Goal: Transaction & Acquisition: Subscribe to service/newsletter

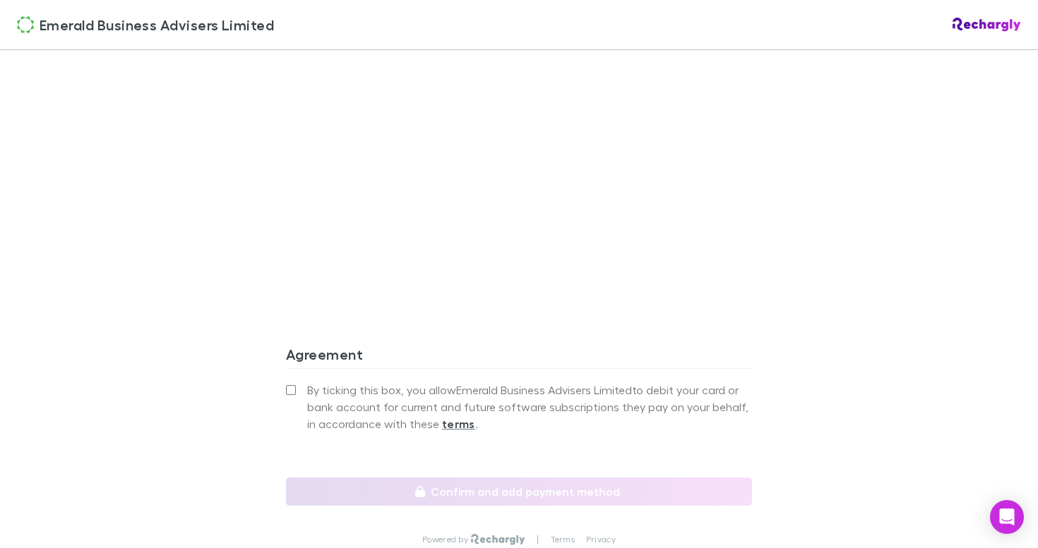
scroll to position [1175, 0]
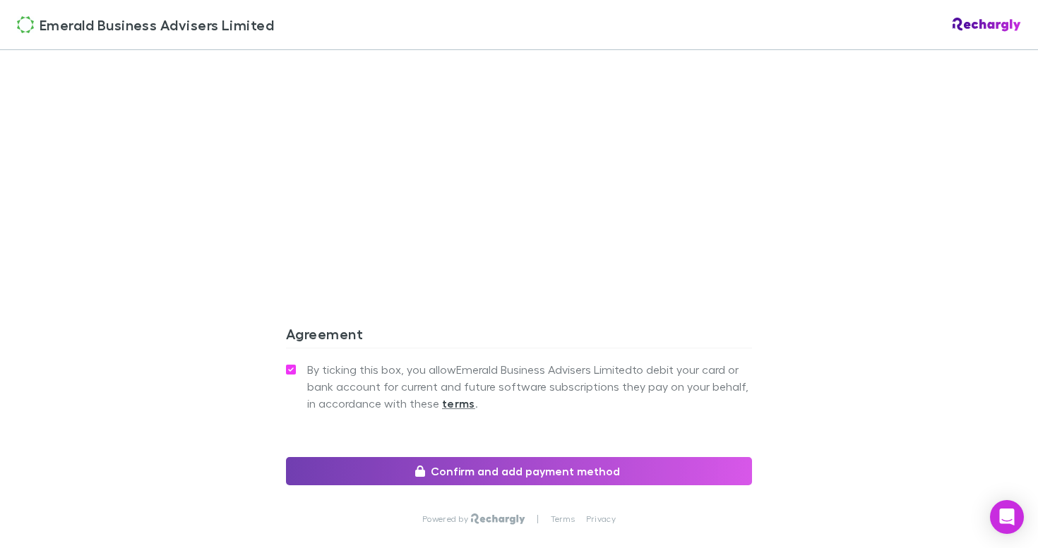
click at [493, 474] on button "Confirm and add payment method" at bounding box center [519, 471] width 466 height 28
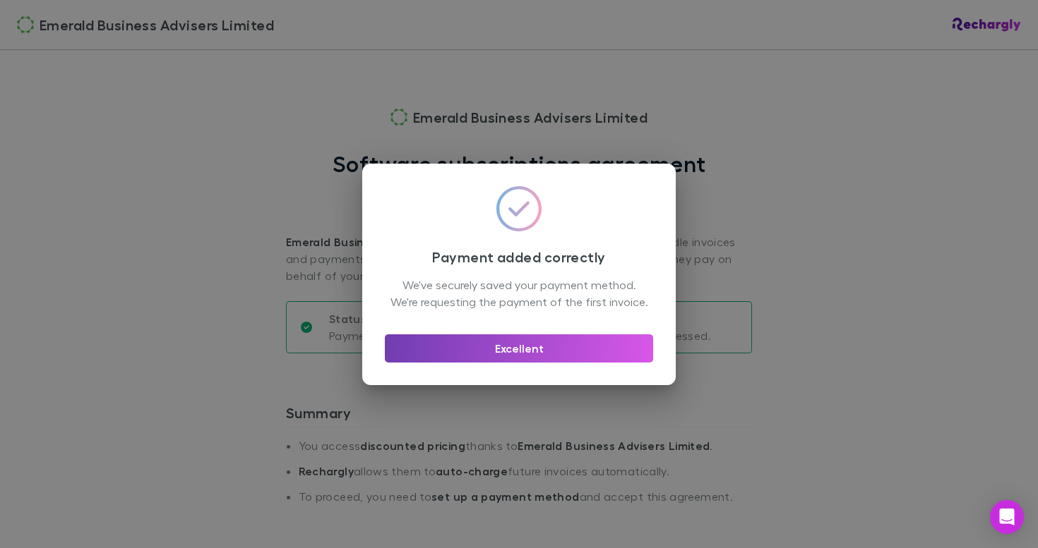
click at [513, 356] on button "Excellent" at bounding box center [519, 349] width 268 height 28
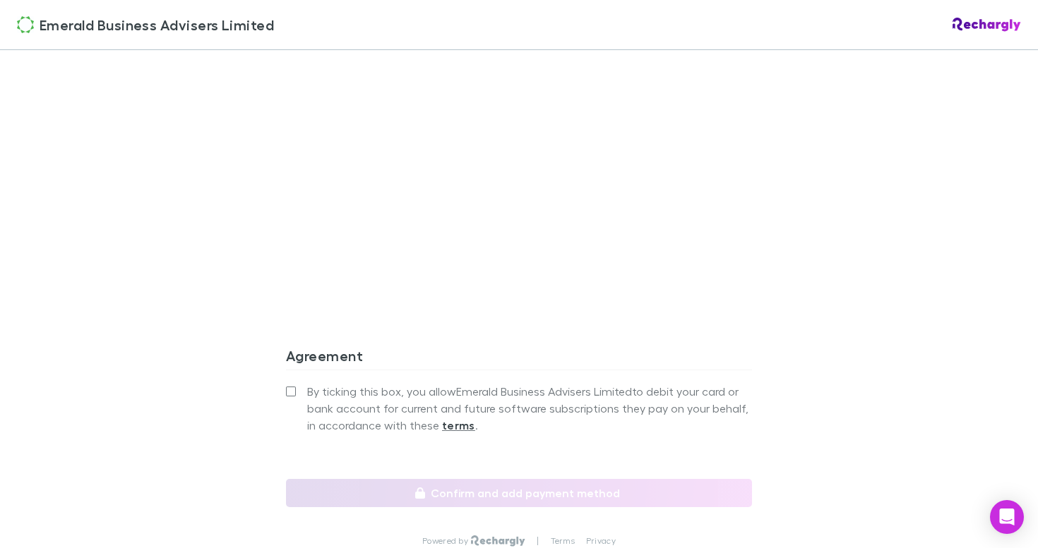
scroll to position [1162, 0]
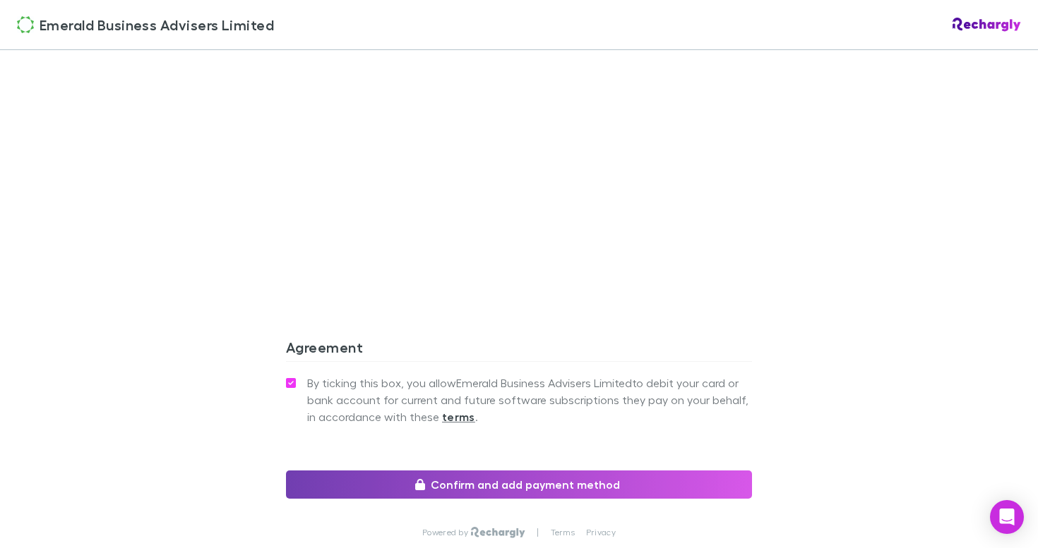
click at [379, 493] on button "Confirm and add payment method" at bounding box center [519, 485] width 466 height 28
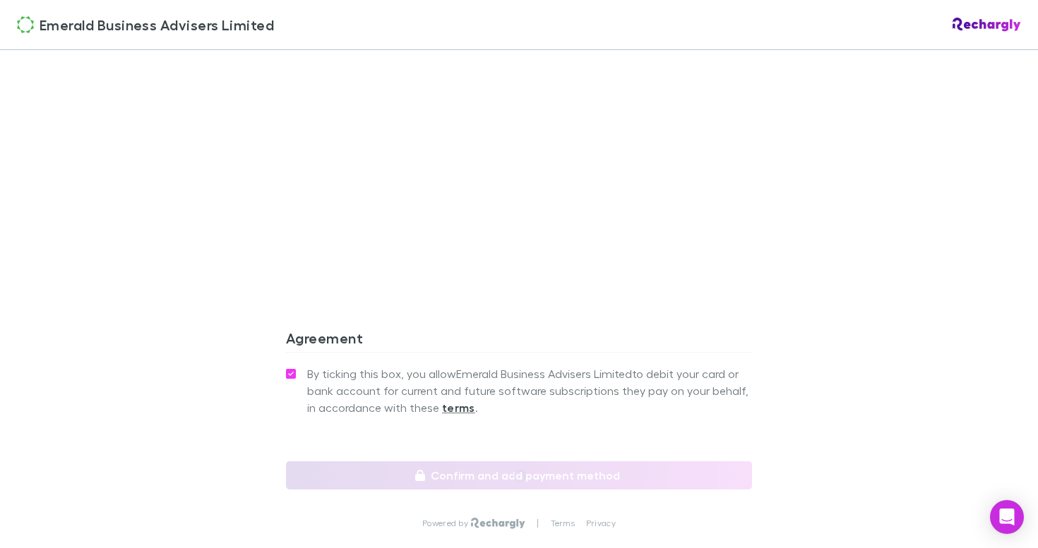
scroll to position [1172, 0]
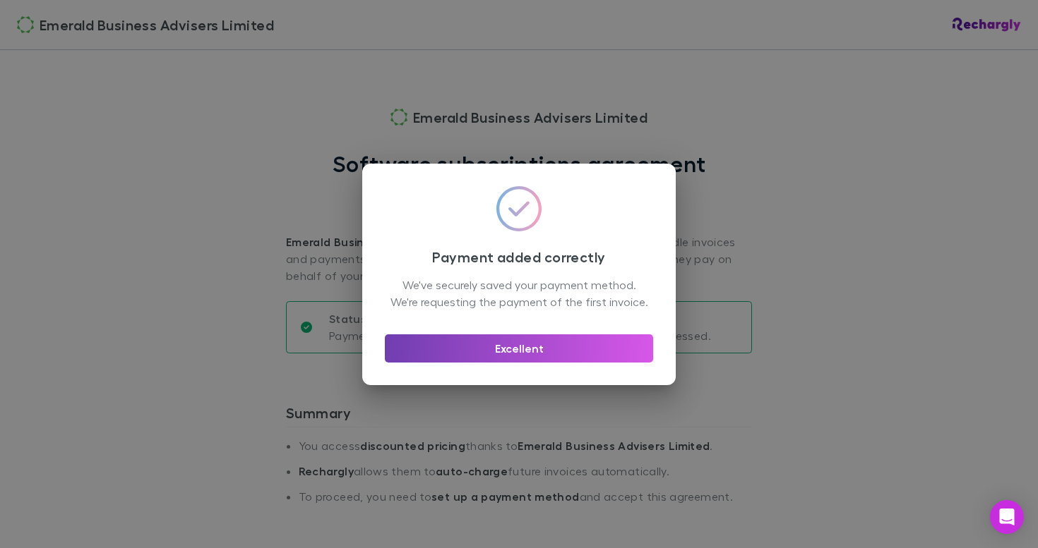
click at [497, 355] on button "Excellent" at bounding box center [519, 349] width 268 height 28
